Goal: Task Accomplishment & Management: Use online tool/utility

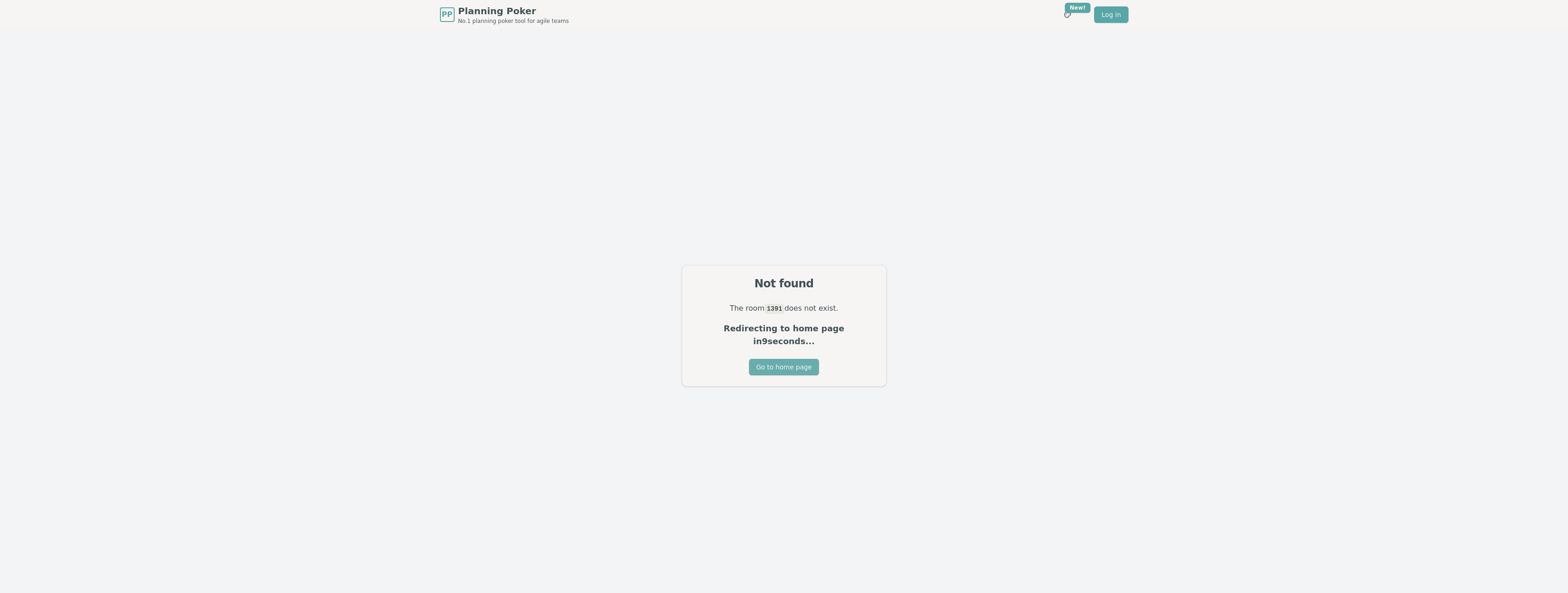
click at [787, 363] on button "Go to home page" at bounding box center [784, 367] width 70 height 16
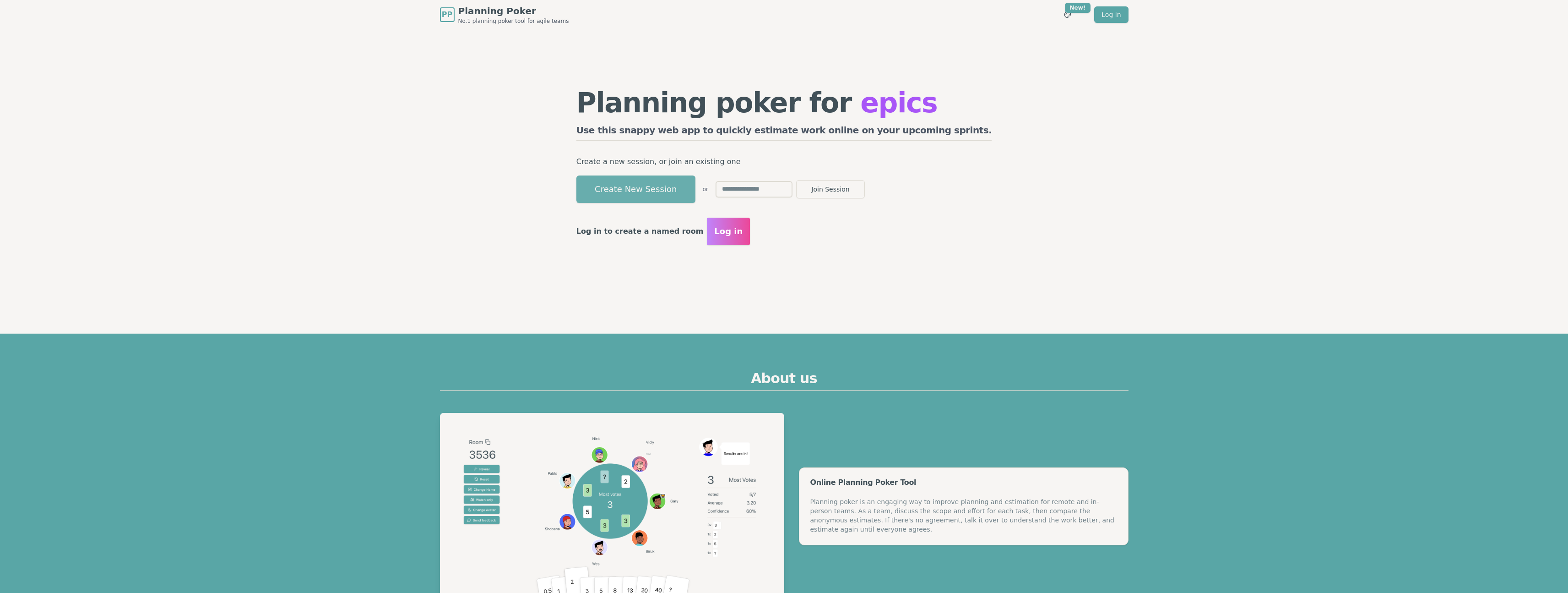
click at [695, 194] on button "Create New Session" at bounding box center [636, 189] width 119 height 28
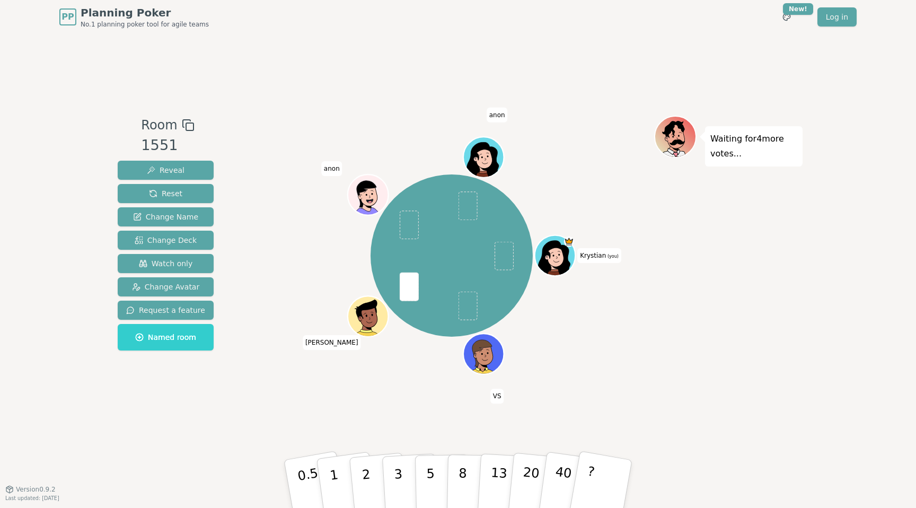
click at [602, 409] on div "Room 1551 Reveal Reset Change Name Change Deck Watch only Change Avatar Request…" at bounding box center [457, 261] width 689 height 455
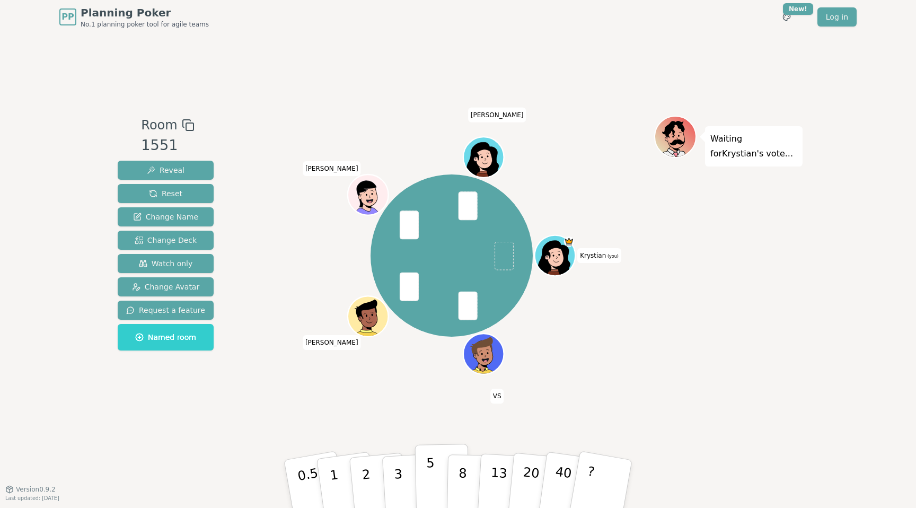
click at [433, 474] on button "5" at bounding box center [442, 484] width 55 height 81
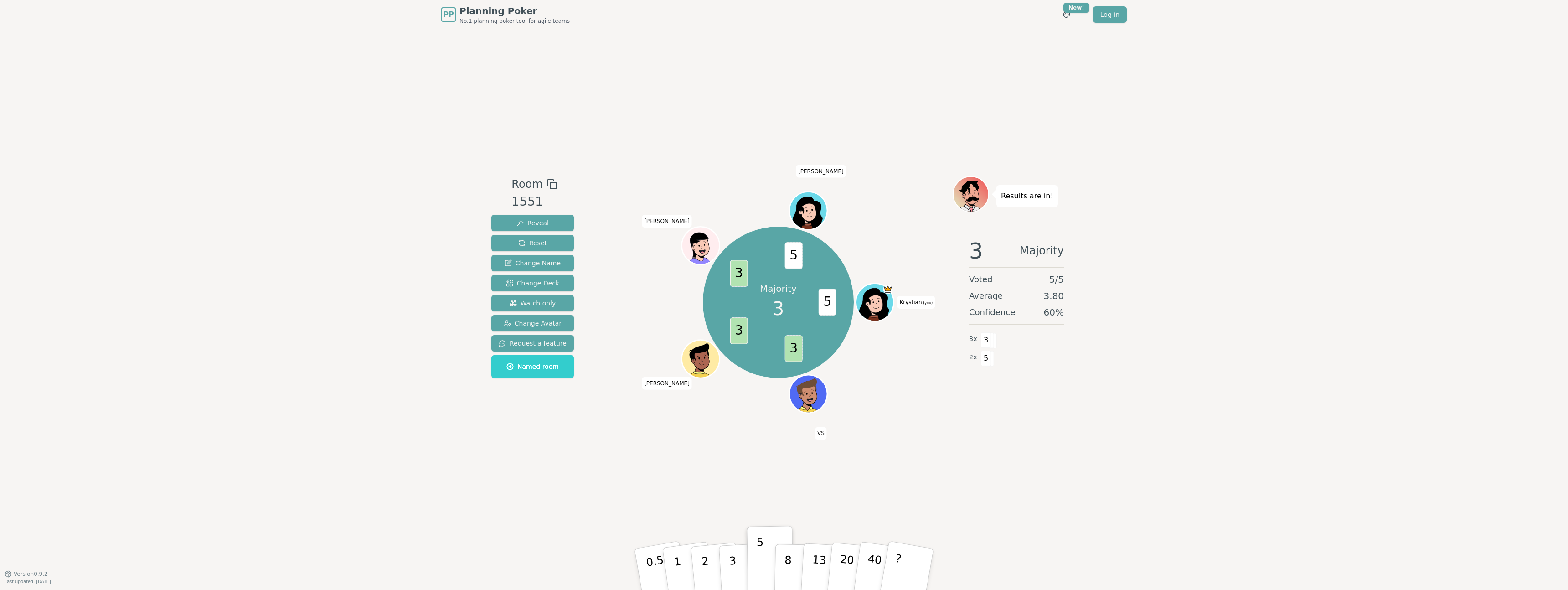
click at [387, 199] on div "PP Planning Poker No.1 planning poker tool for agile teams Toggle theme New! Lo…" at bounding box center [784, 295] width 1568 height 590
